Goal: Information Seeking & Learning: Learn about a topic

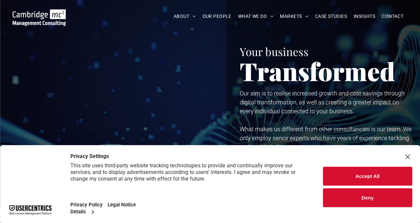
click at [363, 174] on button "Accept All" at bounding box center [367, 176] width 89 height 19
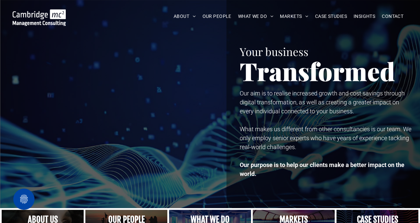
click at [221, 17] on span "OUR PEOPLE" at bounding box center [216, 16] width 29 height 10
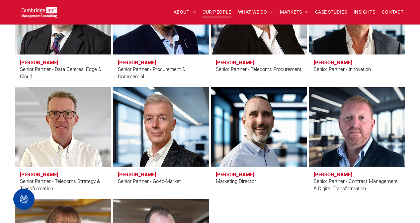
scroll to position [1051, 0]
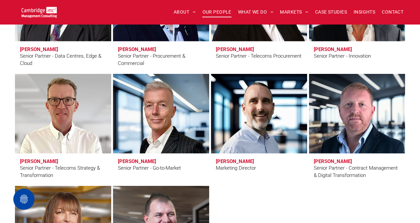
click at [41, 160] on h3 "Clive Quantrill" at bounding box center [39, 162] width 38 height 6
click at [35, 160] on h3 "Clive Quantrill" at bounding box center [39, 162] width 38 height 6
click at [35, 160] on h3 "[PERSON_NAME]" at bounding box center [39, 162] width 38 height 6
click at [23, 160] on h3 "Clive Quantrill" at bounding box center [39, 162] width 38 height 6
click at [56, 114] on link "Clive Quantrill" at bounding box center [63, 114] width 96 height 80
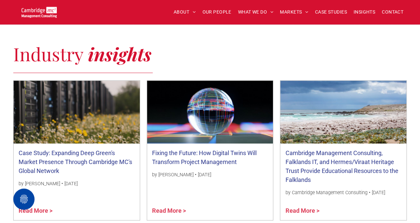
scroll to position [429, 0]
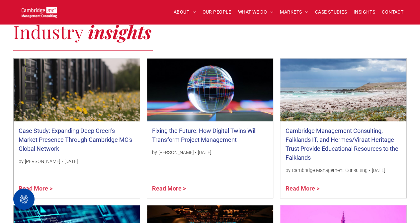
click at [310, 136] on link "Cambridge Management Consulting, Falklands IT, and Hermes/Viraat Heritage Trust…" at bounding box center [343, 144] width 116 height 36
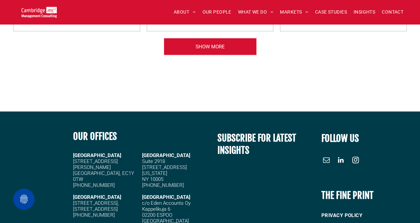
scroll to position [744, 0]
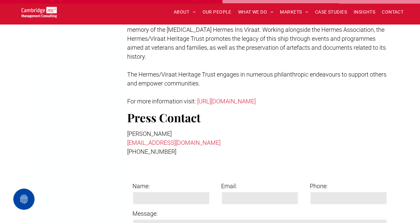
scroll to position [1036, 0]
